Goal: Information Seeking & Learning: Learn about a topic

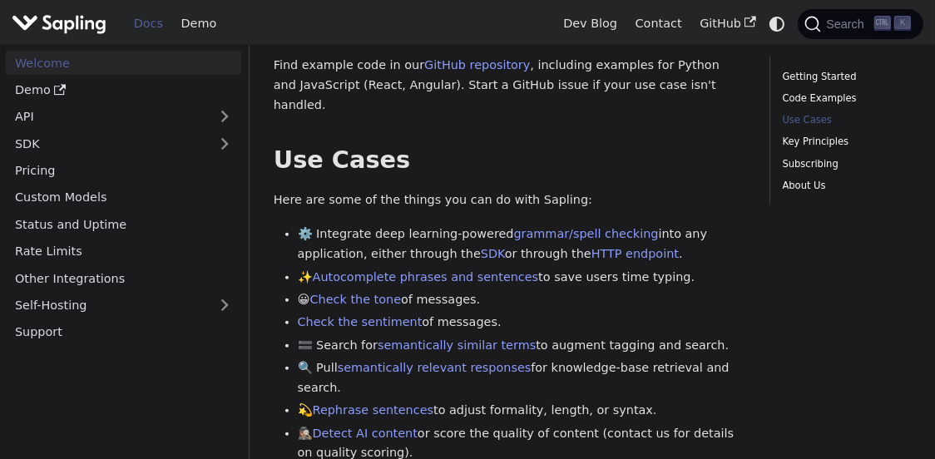
scroll to position [665, 0]
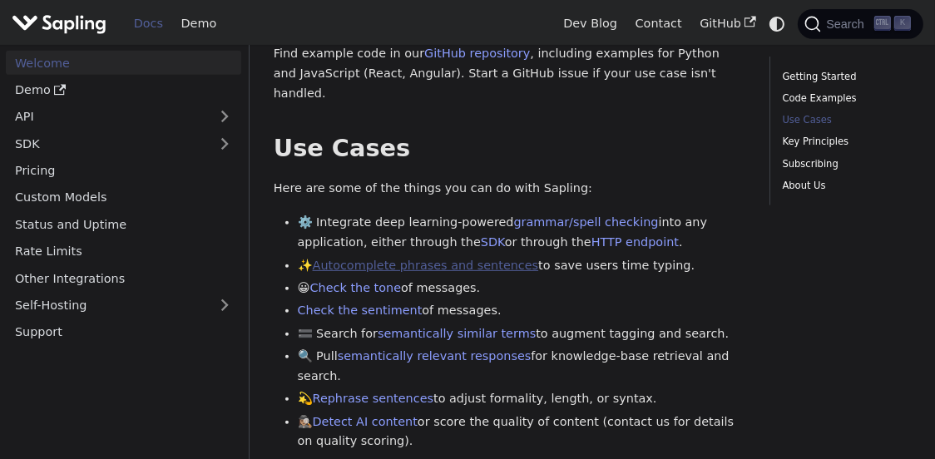
click at [446, 259] on link "Autocomplete phrases and sentences" at bounding box center [426, 265] width 226 height 13
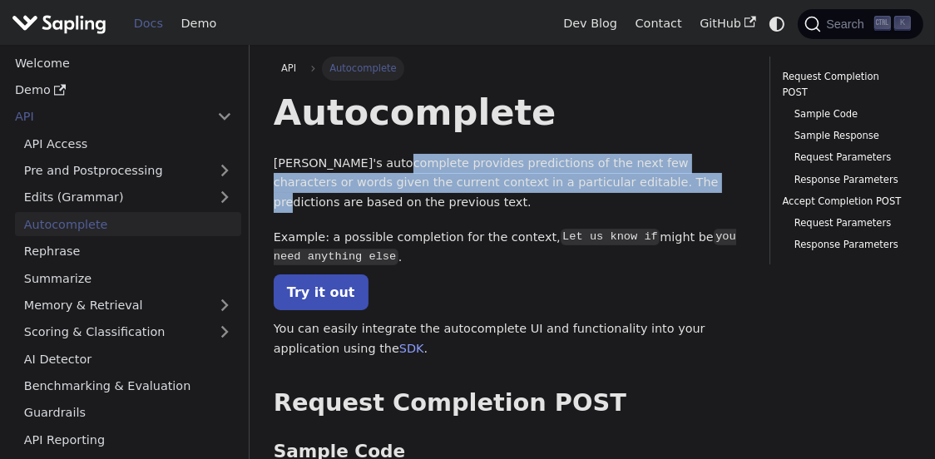
drag, startPoint x: 414, startPoint y: 156, endPoint x: 570, endPoint y: 190, distance: 159.1
click at [570, 190] on p "[PERSON_NAME]'s autocomplete provides predictions of the next few characters or…" at bounding box center [510, 183] width 473 height 59
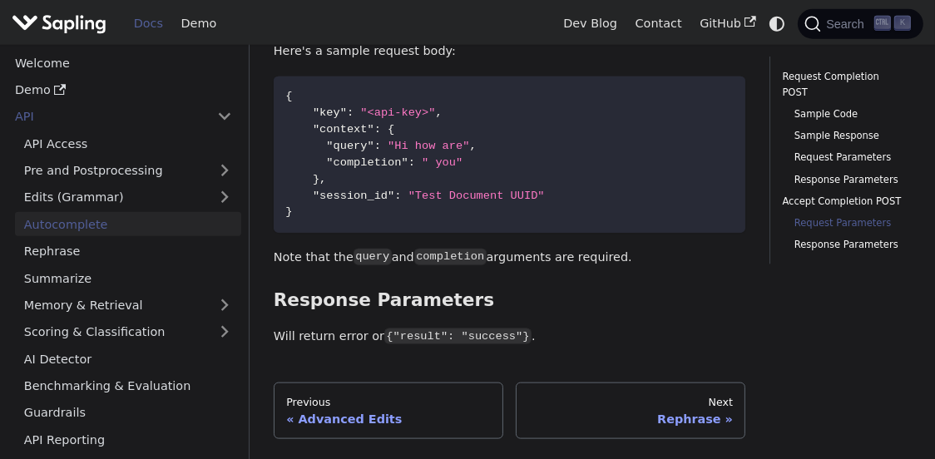
scroll to position [1830, 0]
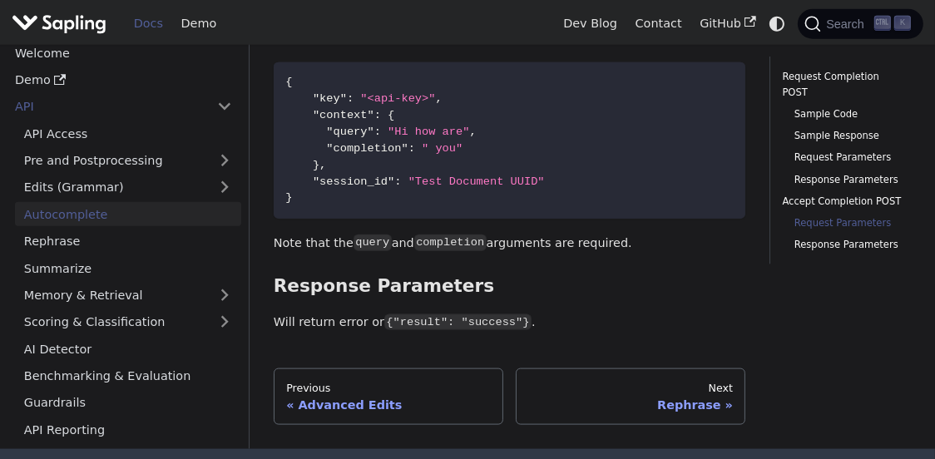
click at [65, 20] on img "Main" at bounding box center [59, 24] width 95 height 24
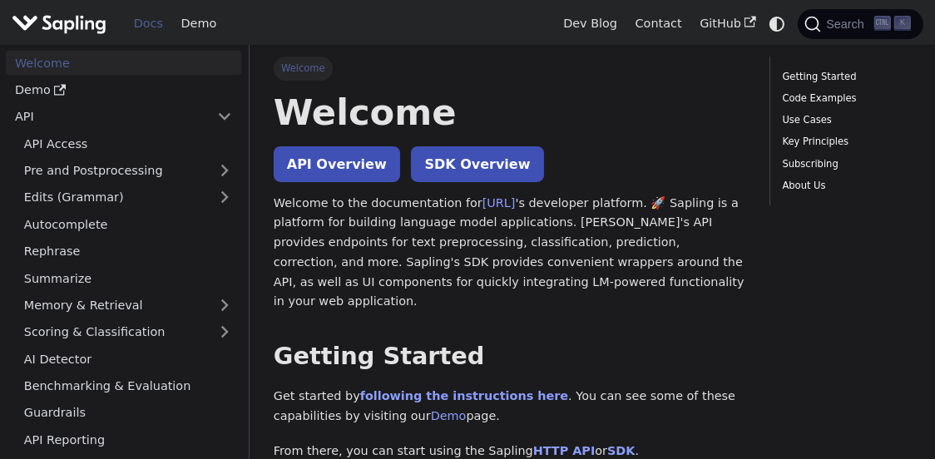
click at [65, 20] on img "Main" at bounding box center [59, 24] width 95 height 24
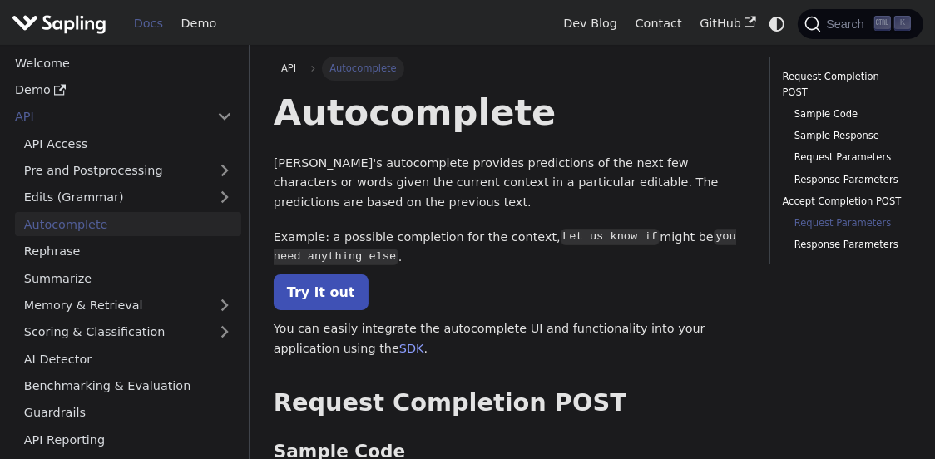
scroll to position [1830, 0]
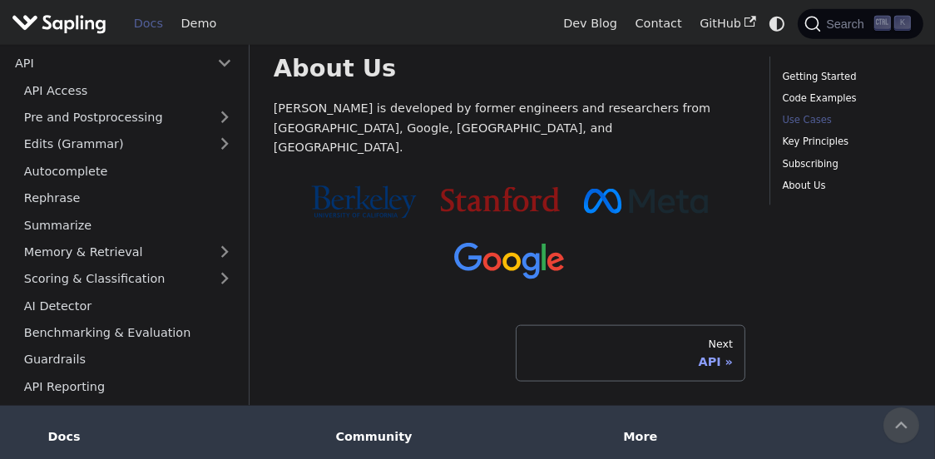
scroll to position [665, 0]
